Goal: Task Accomplishment & Management: Complete application form

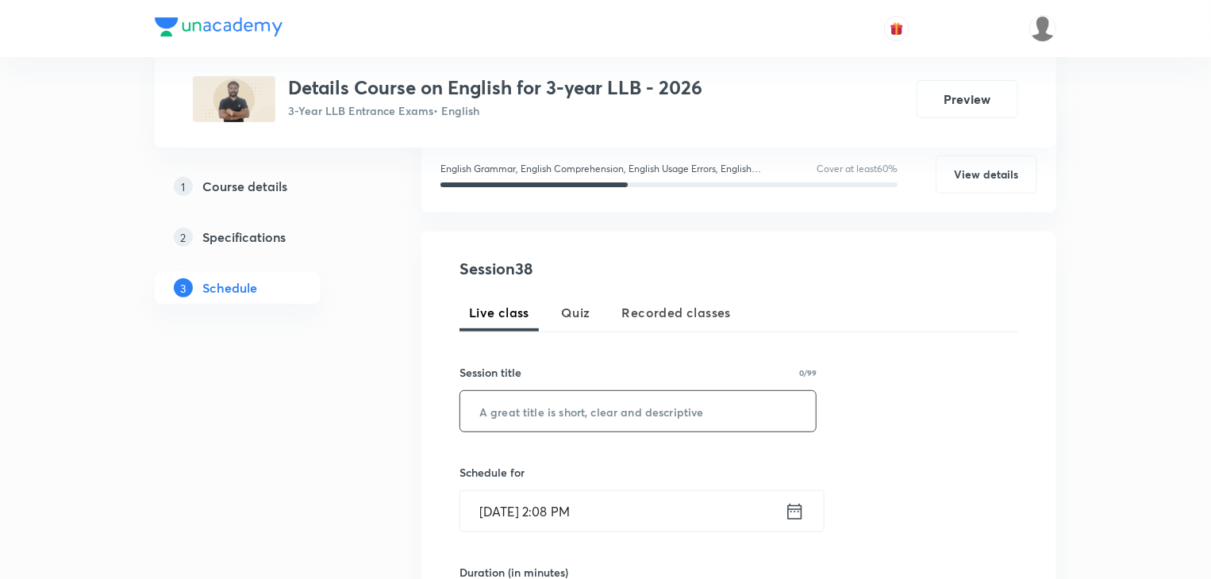
click at [539, 405] on input "text" at bounding box center [637, 411] width 355 height 40
paste input "Master Class- 10:00- 12:00"
drag, startPoint x: 555, startPoint y: 411, endPoint x: 694, endPoint y: 410, distance: 138.8
click at [694, 410] on input "Master Class- 10:00- 12:00" at bounding box center [637, 411] width 355 height 40
type input "Master Class"
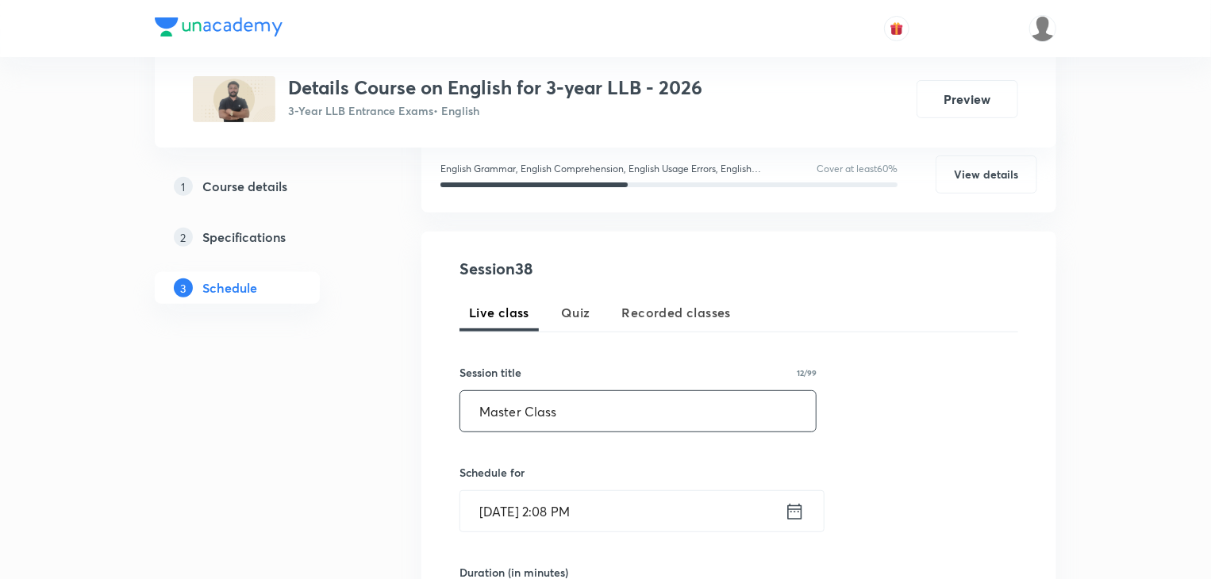
click at [644, 518] on input "Sep 4, 2025, 2:08 PM" at bounding box center [622, 511] width 324 height 40
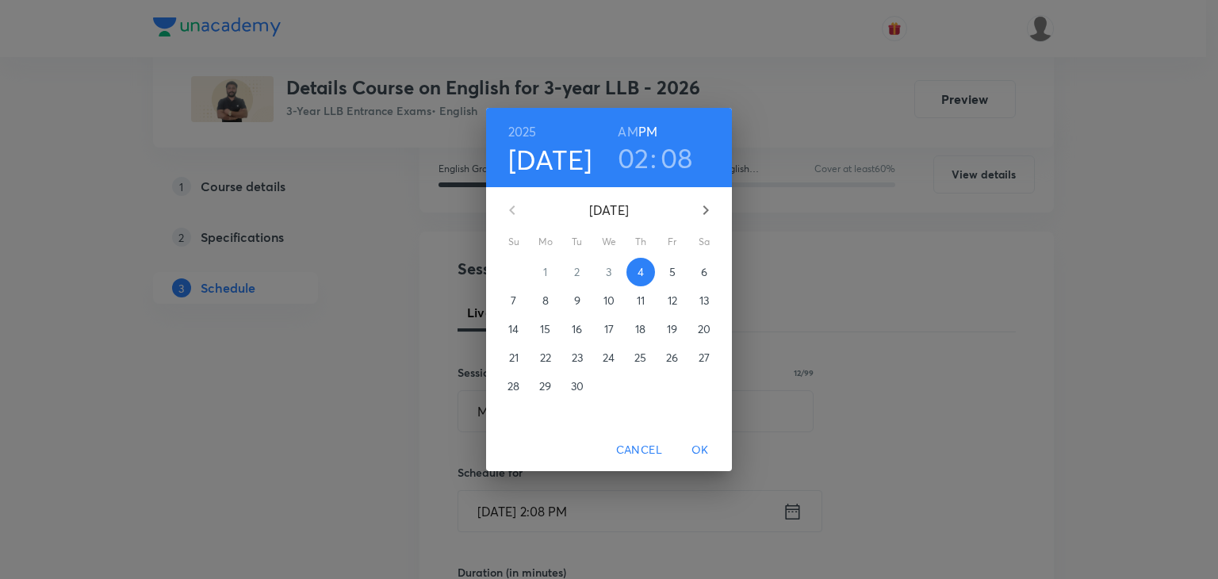
click at [702, 266] on p "6" at bounding box center [704, 272] width 6 height 16
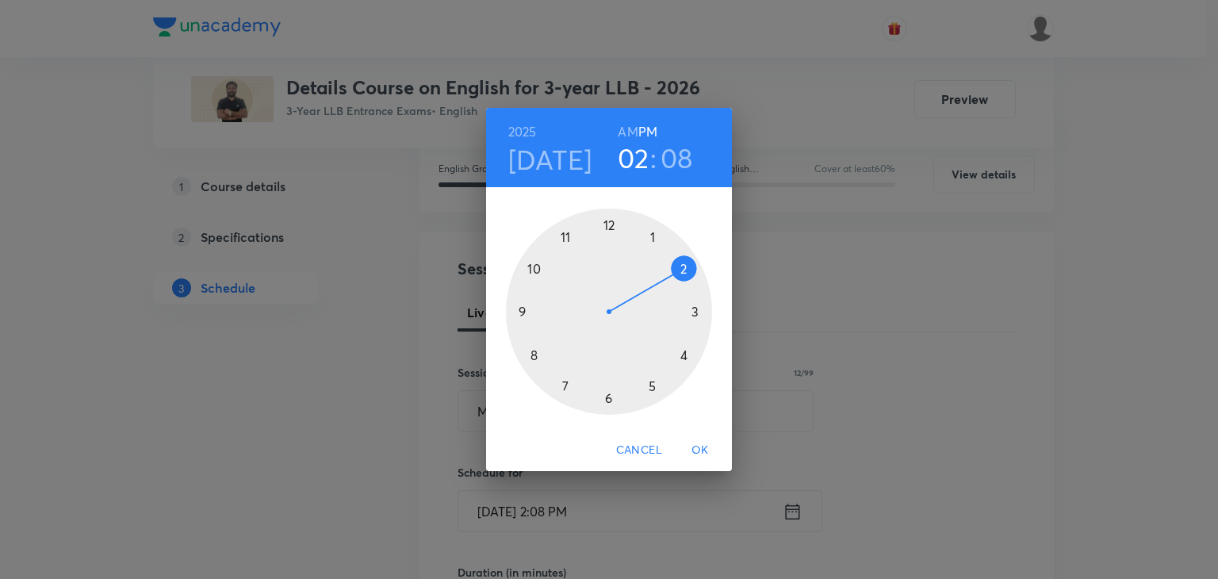
click at [533, 268] on div at bounding box center [609, 312] width 206 height 206
click at [685, 268] on div at bounding box center [609, 312] width 206 height 206
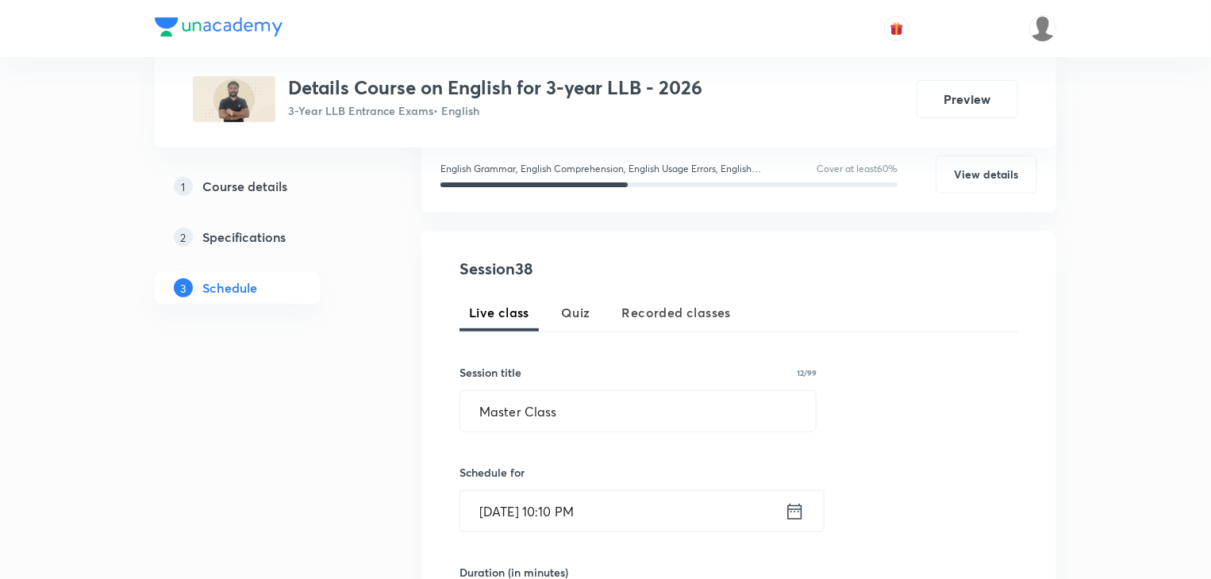
click at [565, 516] on input "Sep 6, 2025, 10:10 PM" at bounding box center [622, 511] width 324 height 40
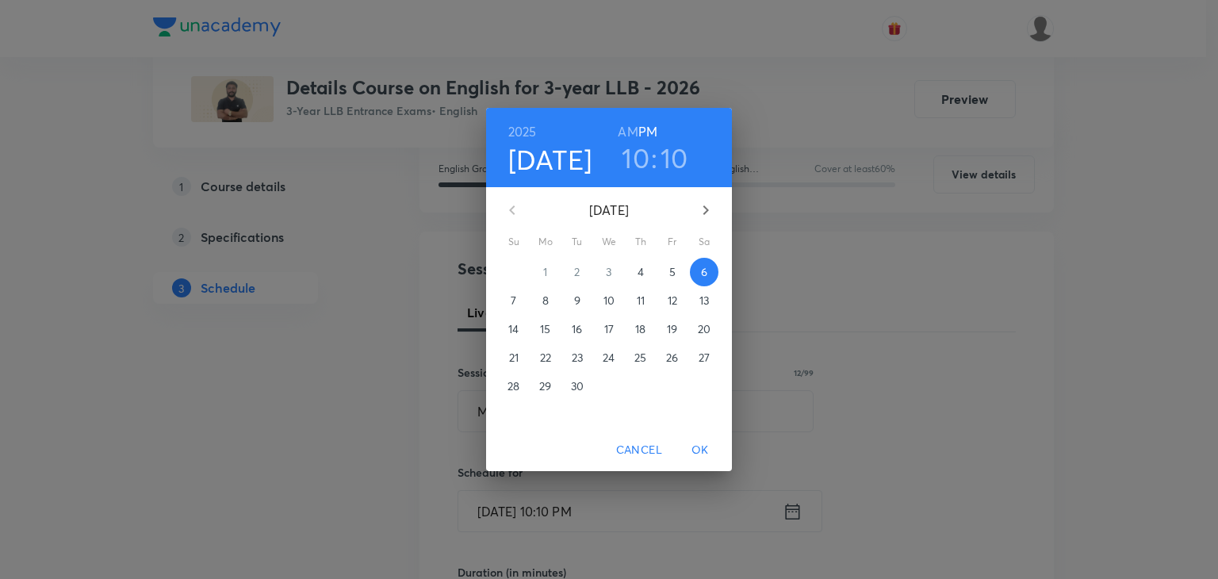
click at [680, 163] on h3 "10" at bounding box center [675, 157] width 28 height 33
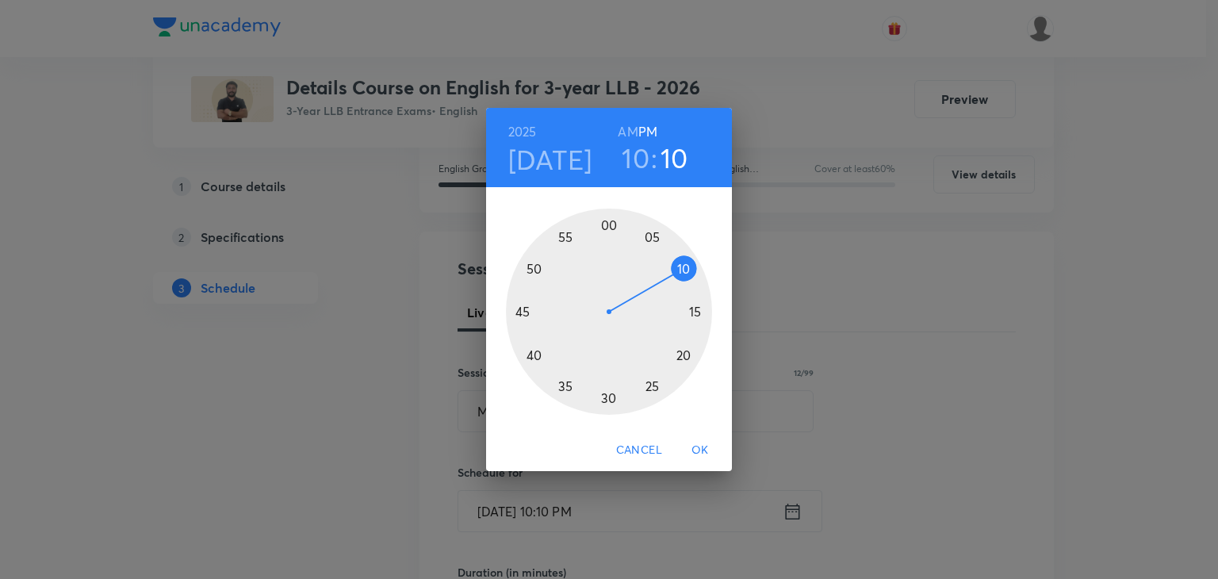
click at [606, 228] on div at bounding box center [609, 312] width 206 height 206
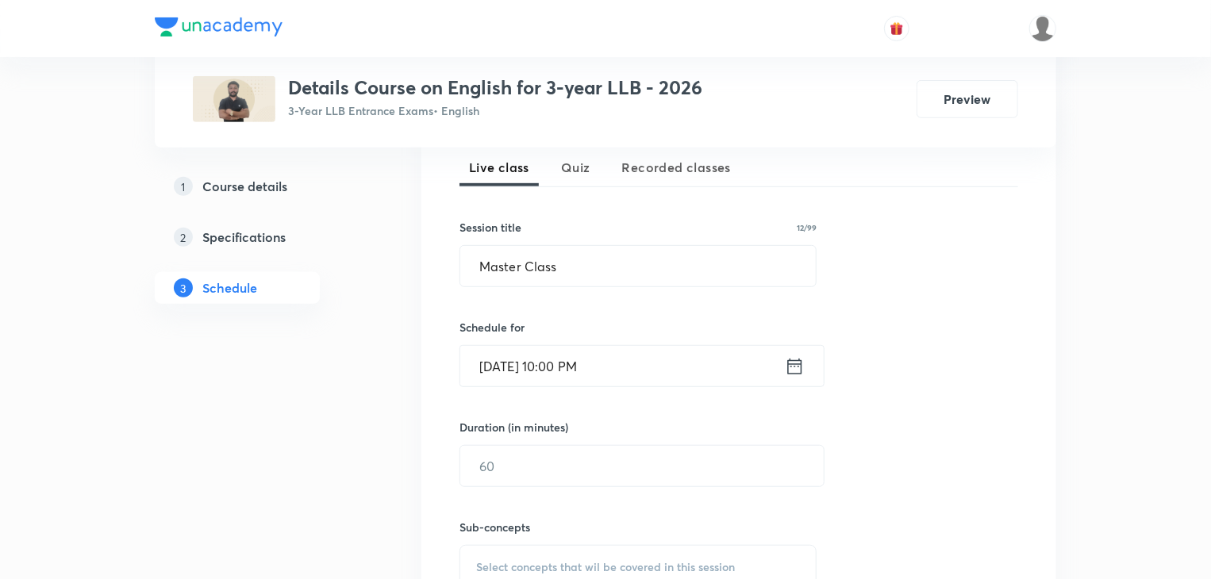
scroll to position [360, 0]
click at [551, 470] on input "text" at bounding box center [641, 463] width 363 height 40
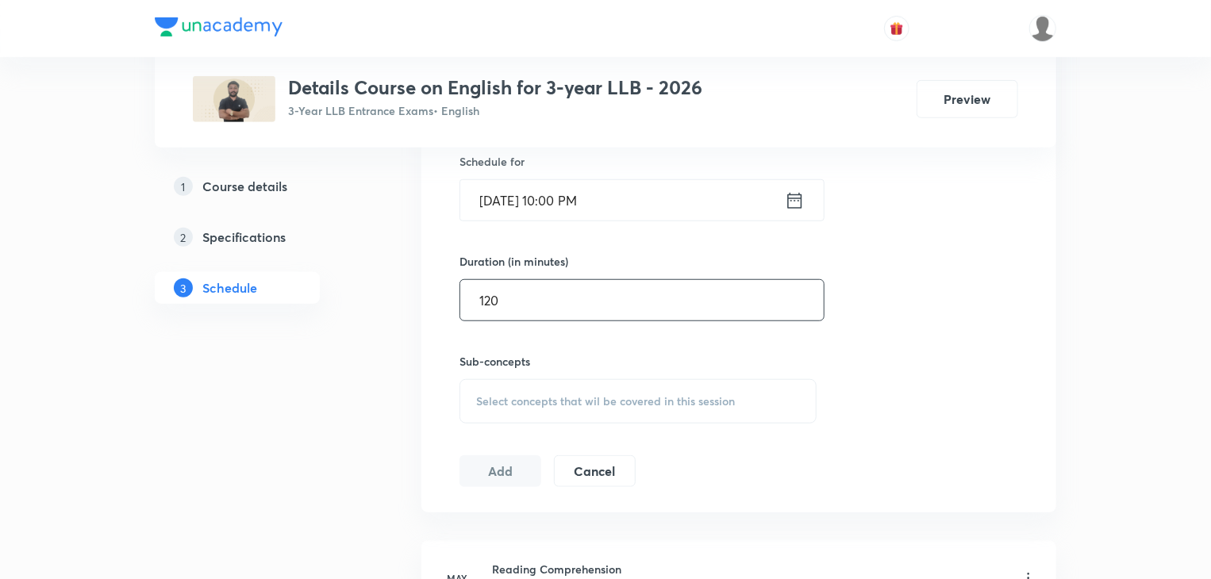
scroll to position [525, 0]
type input "120"
click at [535, 400] on span "Select concepts that wil be covered in this session" at bounding box center [605, 399] width 259 height 13
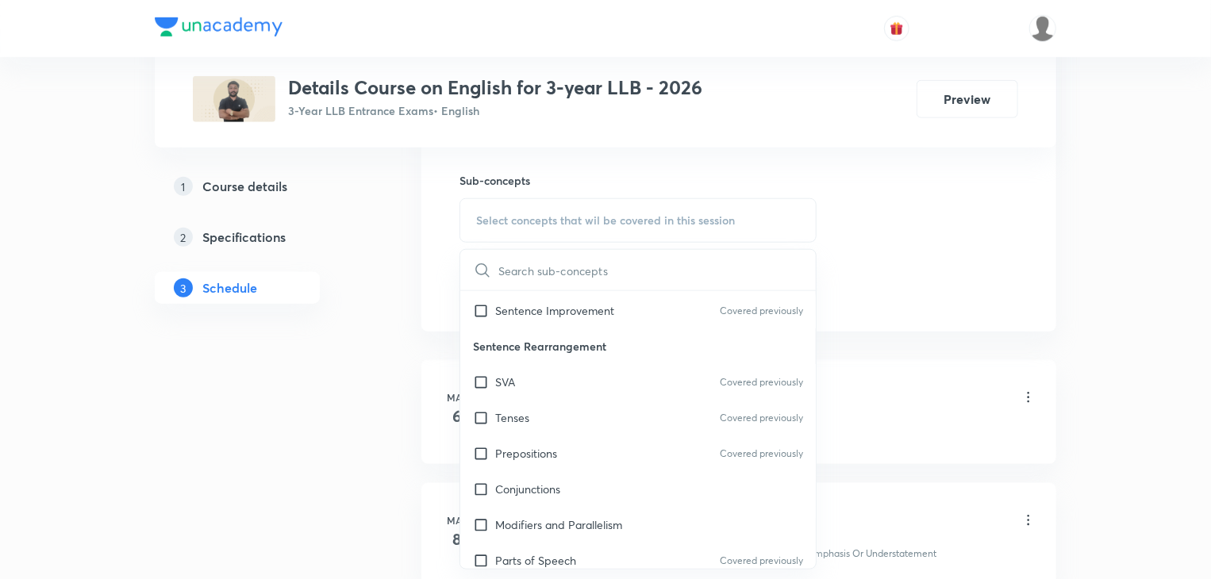
scroll to position [178, 0]
click at [492, 481] on input "checkbox" at bounding box center [484, 488] width 22 height 17
checkbox input "true"
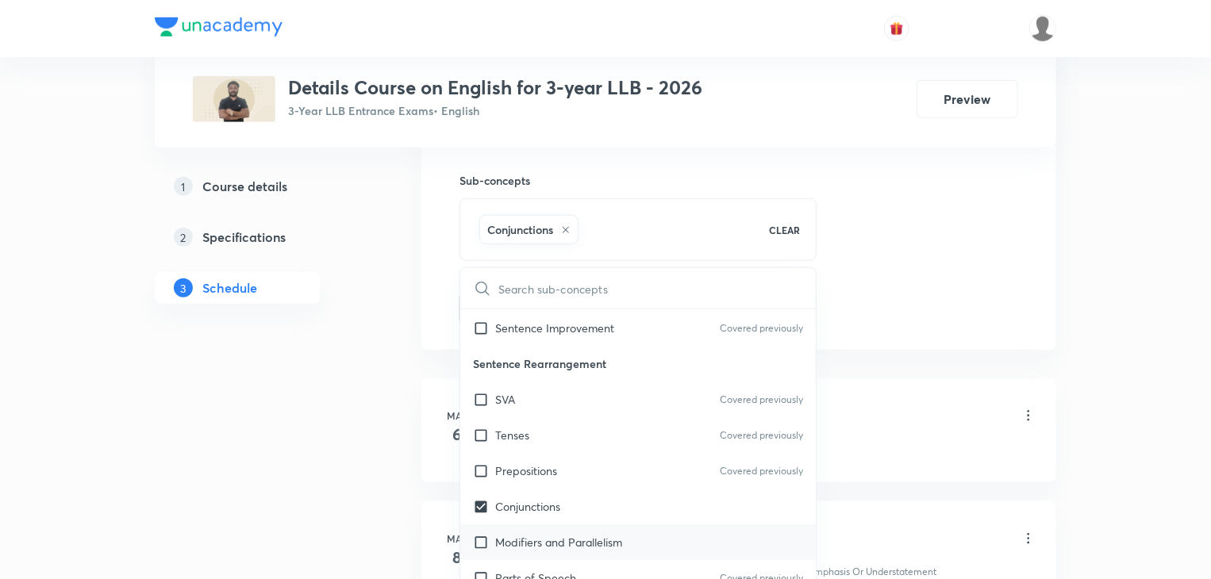
click at [478, 541] on input "checkbox" at bounding box center [484, 542] width 22 height 17
checkbox input "true"
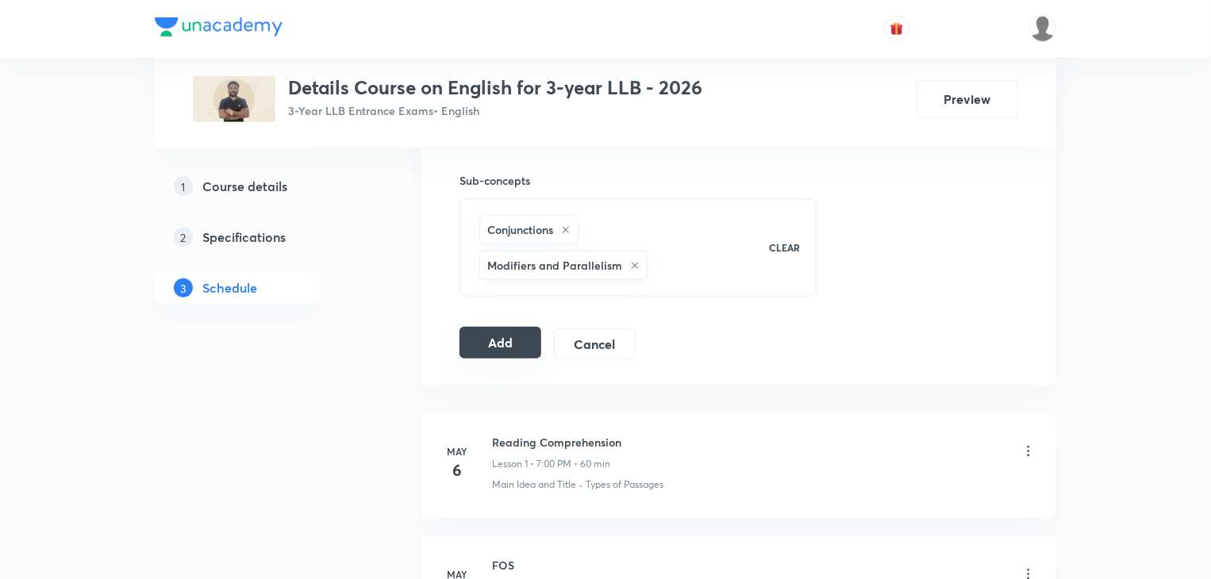
click at [493, 348] on button "Add" at bounding box center [500, 343] width 82 height 32
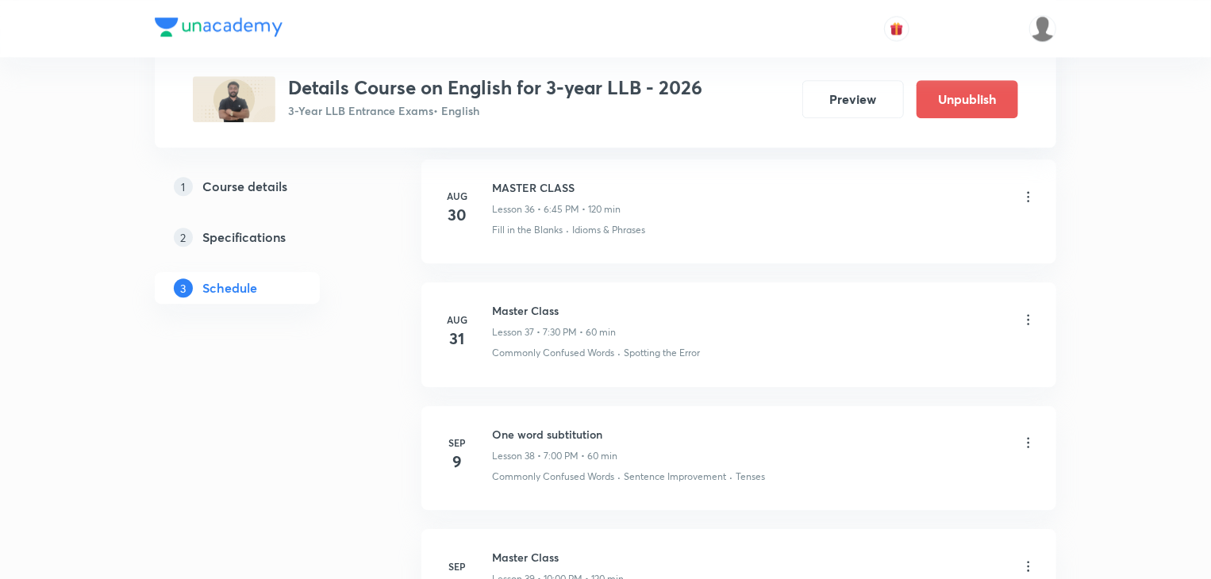
scroll to position [5407, 0]
